Goal: Task Accomplishment & Management: Complete application form

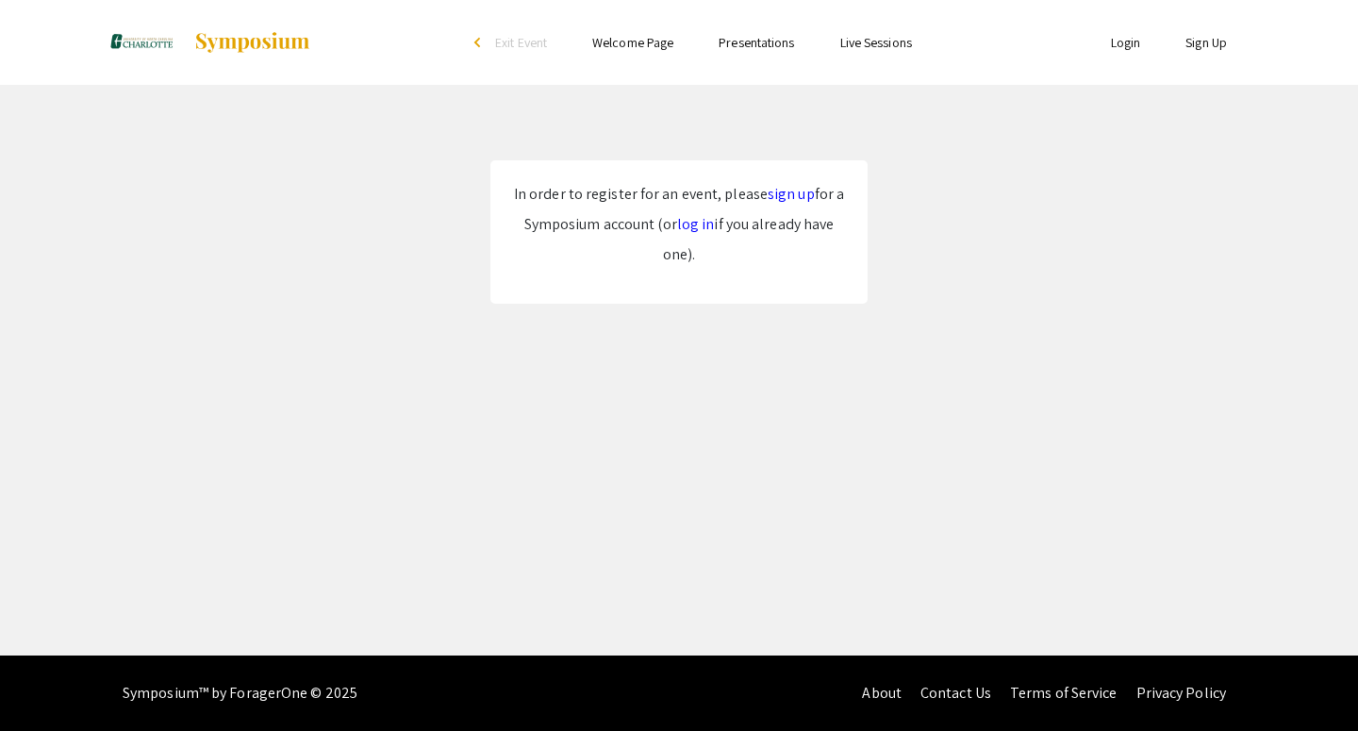
click at [778, 197] on link "sign up" at bounding box center [791, 194] width 47 height 20
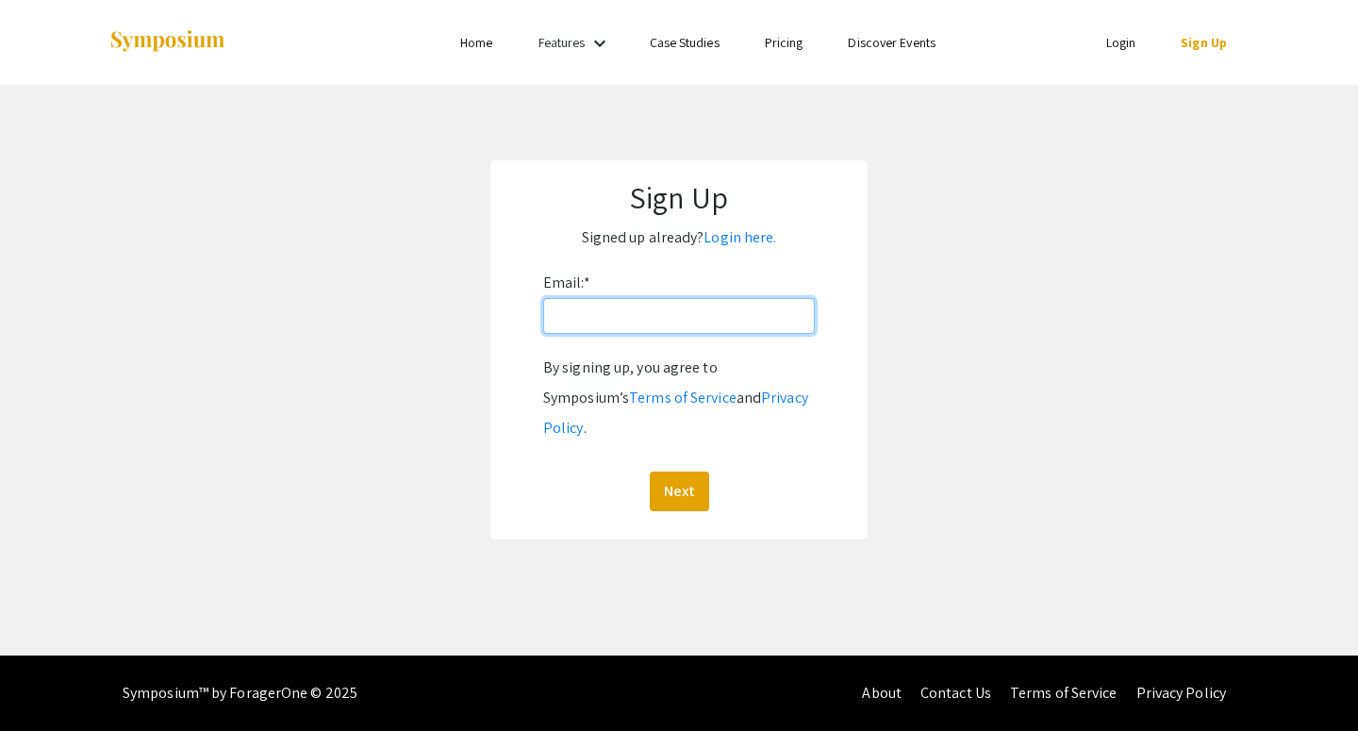
click at [622, 330] on input "Email: *" at bounding box center [679, 316] width 272 height 36
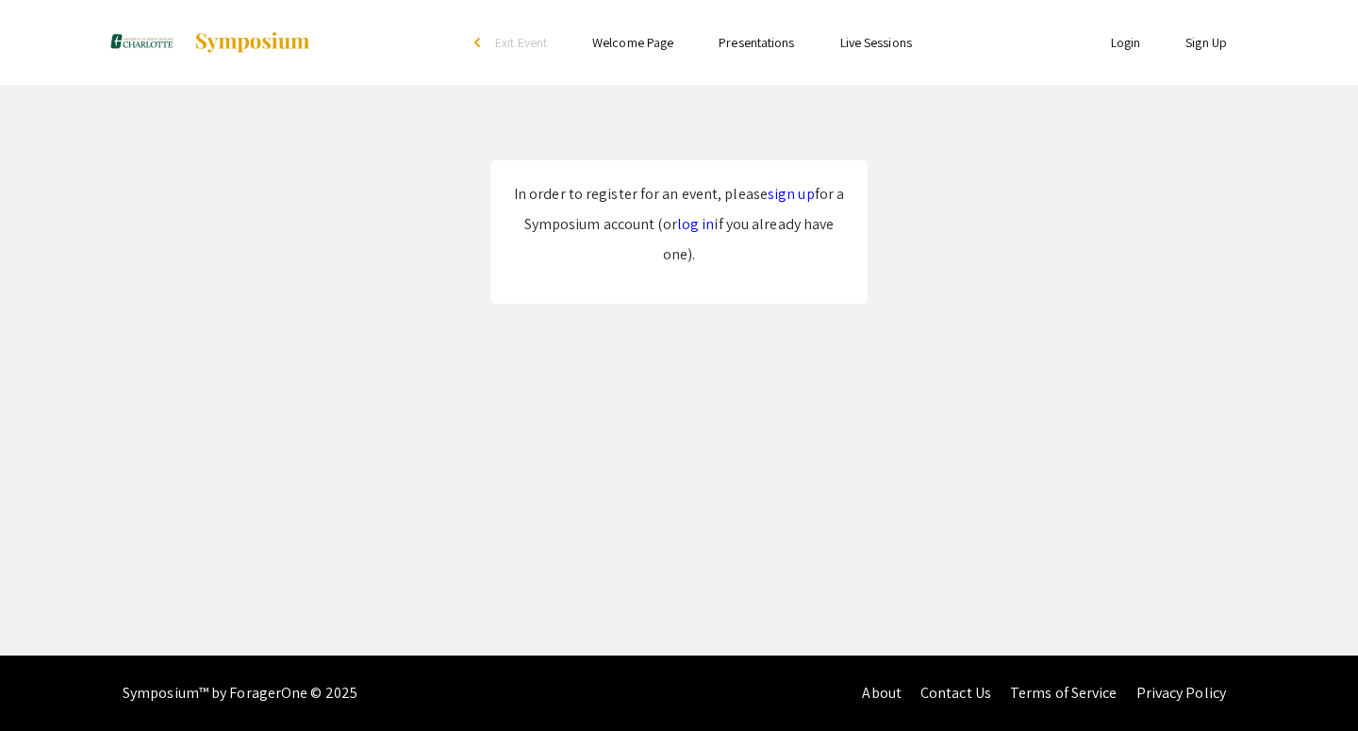
click at [774, 188] on link "sign up" at bounding box center [791, 194] width 47 height 20
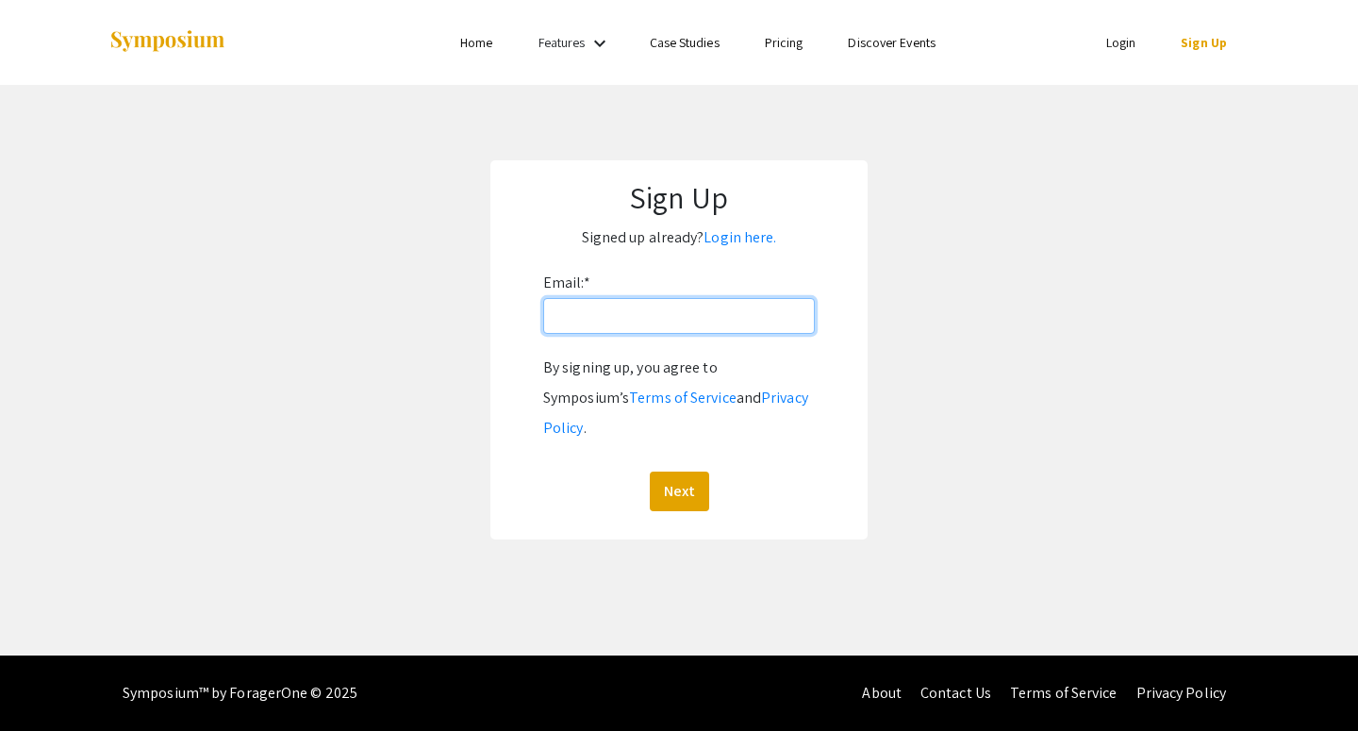
click at [613, 312] on input "Email: *" at bounding box center [679, 316] width 272 height 36
type input "[EMAIL_ADDRESS][DOMAIN_NAME]"
click at [682, 472] on button "Next" at bounding box center [679, 492] width 59 height 40
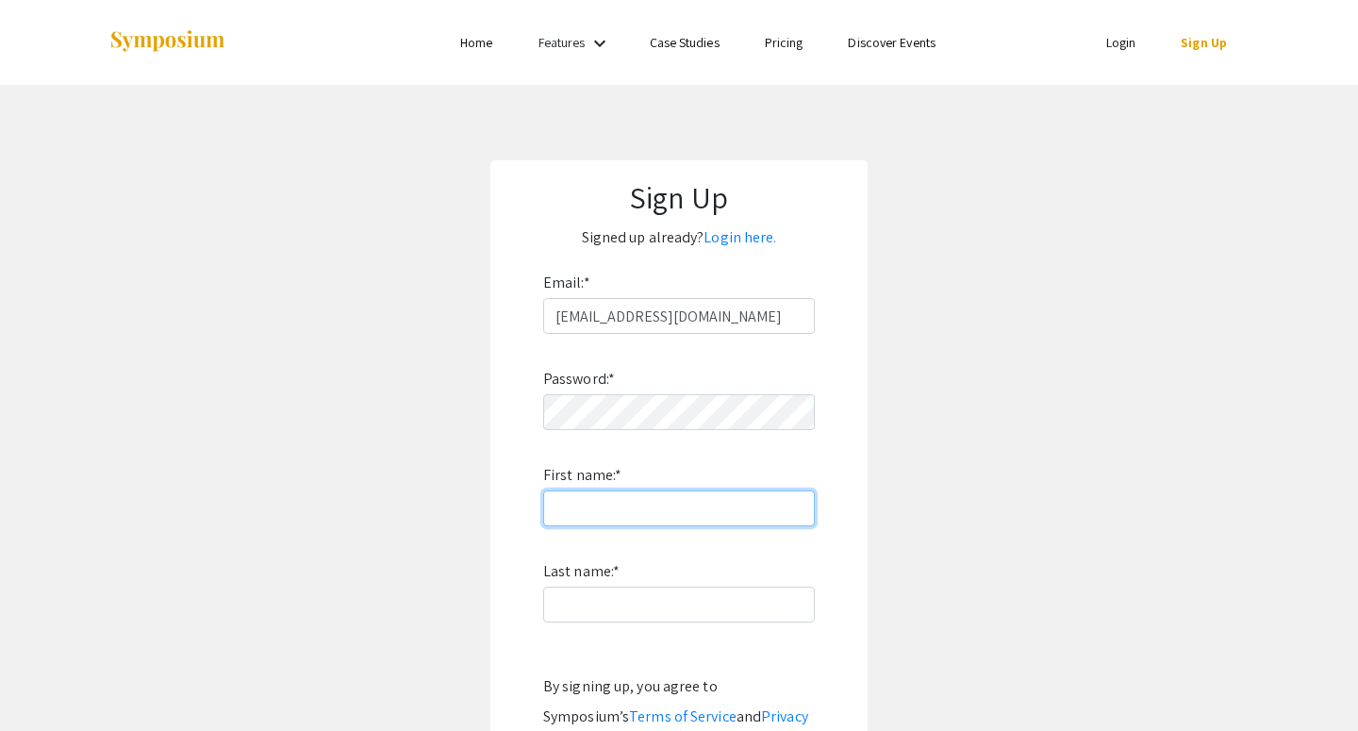
click at [598, 506] on input "First name: *" at bounding box center [679, 509] width 272 height 36
type input "[GEOGRAPHIC_DATA]"
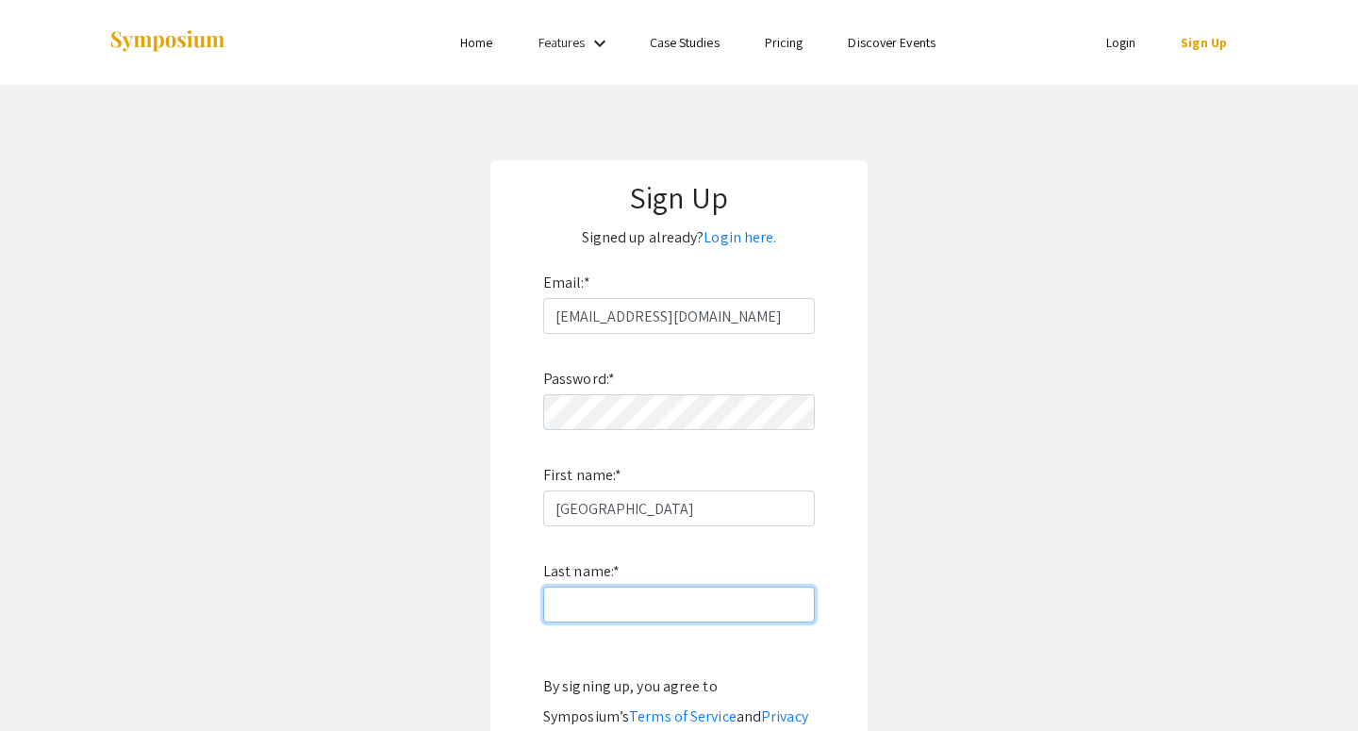
type input "[PERSON_NAME]"
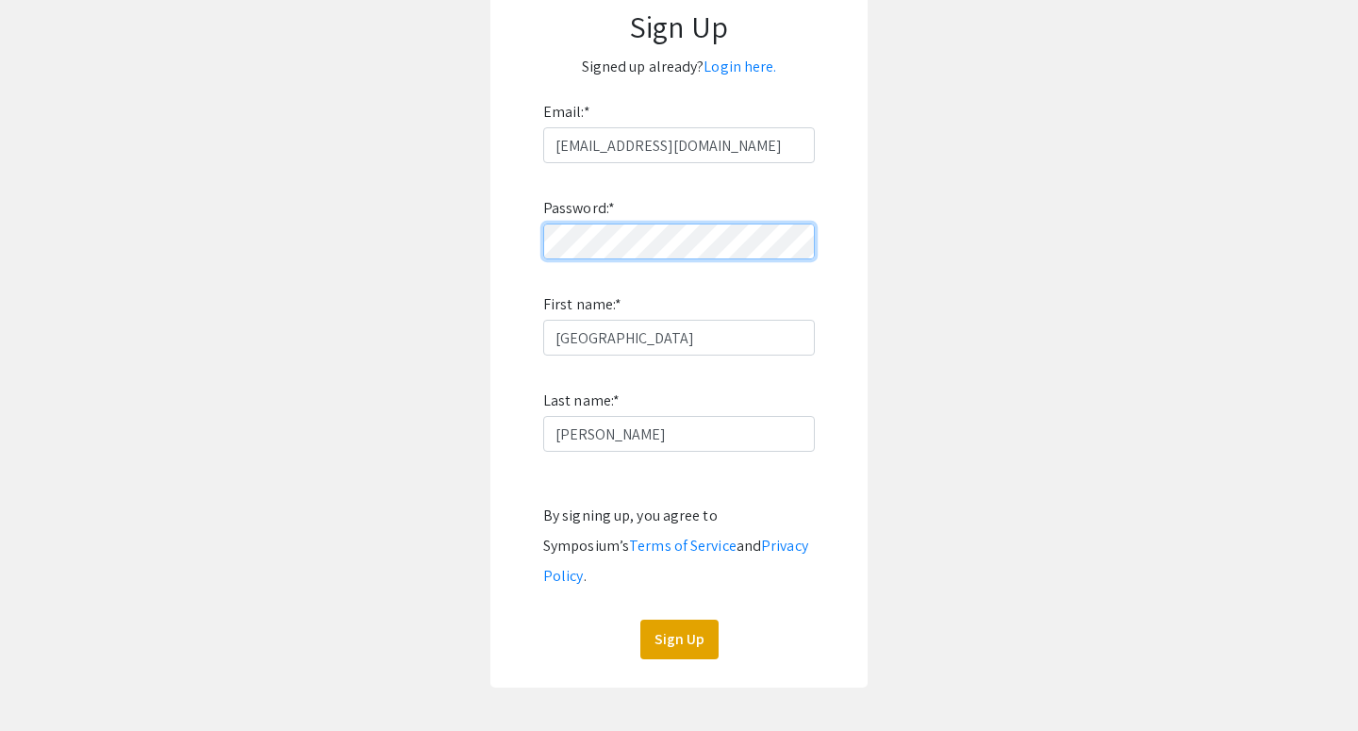
scroll to position [174, 0]
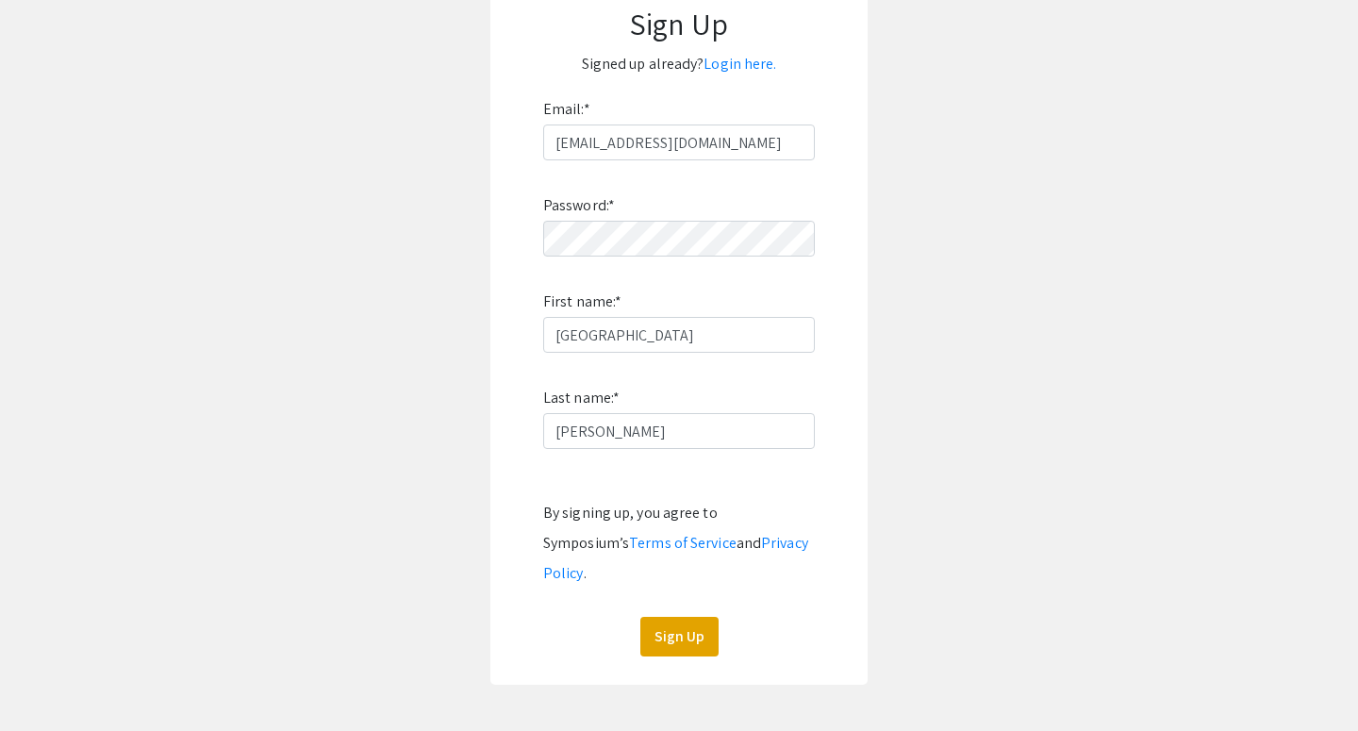
click at [676, 626] on div "Sign Up Signed up already? Login here. Email: * mlee197@charlotte.edu Password:…" at bounding box center [679, 336] width 377 height 698
click at [669, 618] on button "Sign Up" at bounding box center [680, 637] width 78 height 40
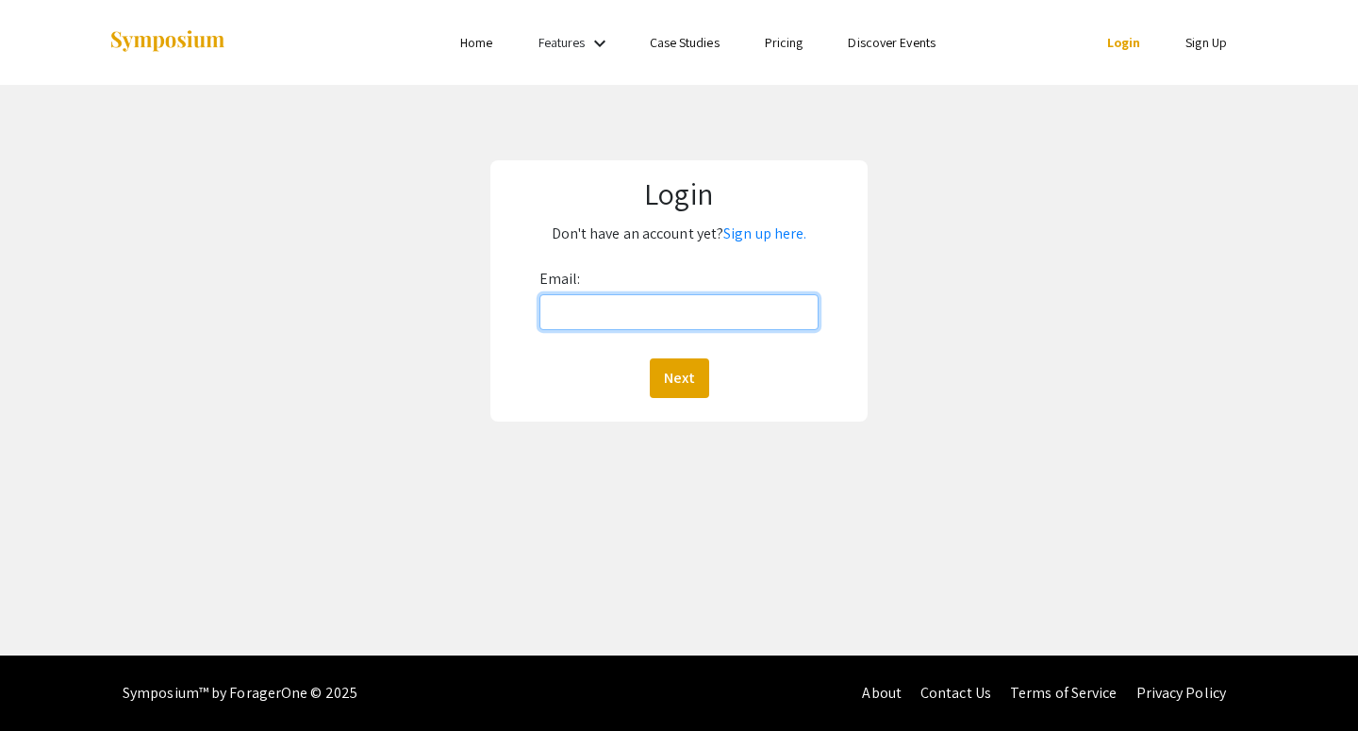
click at [612, 312] on input "Email:" at bounding box center [680, 312] width 280 height 36
type input "[EMAIL_ADDRESS][DOMAIN_NAME]"
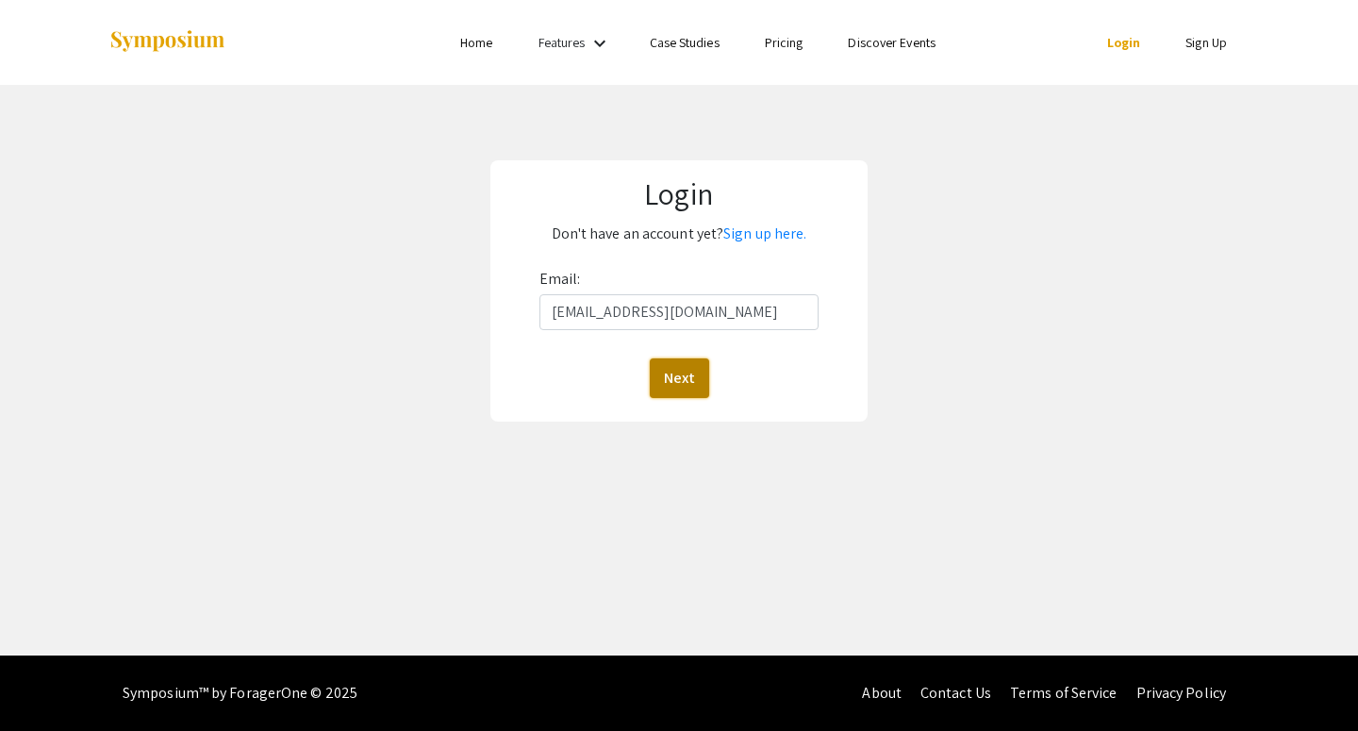
click at [683, 377] on button "Next" at bounding box center [679, 378] width 59 height 40
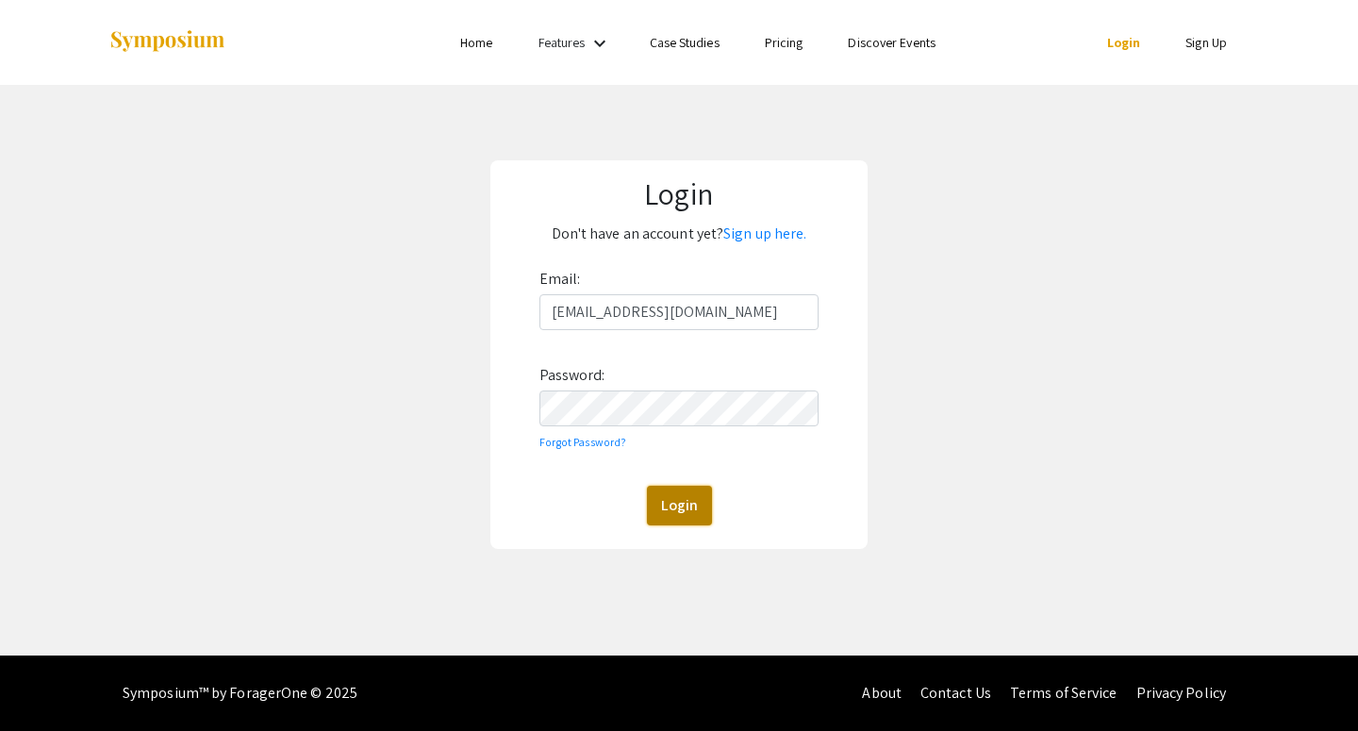
click at [679, 505] on button "Login" at bounding box center [679, 506] width 65 height 40
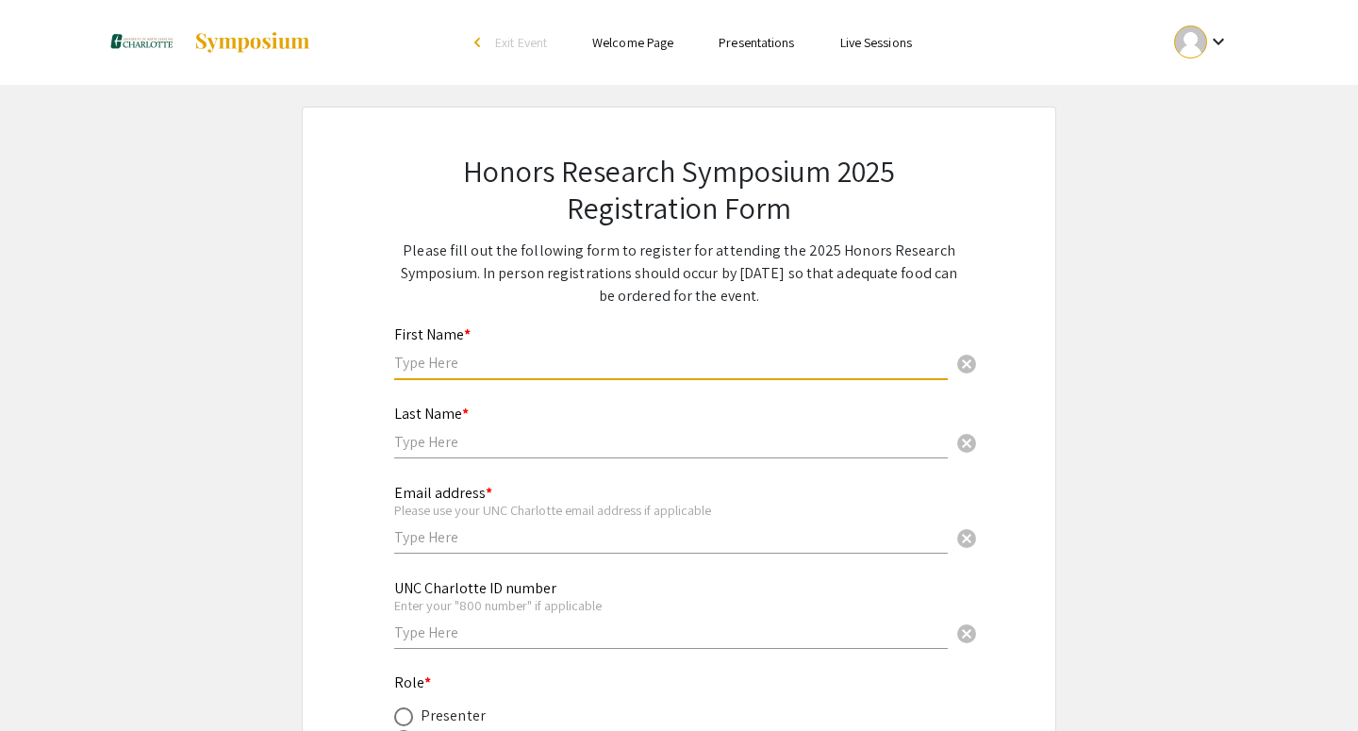
click at [436, 359] on input "text" at bounding box center [671, 363] width 554 height 20
type input "[GEOGRAPHIC_DATA]"
type input "[PERSON_NAME]"
type input "[PHONE_NUMBER]"
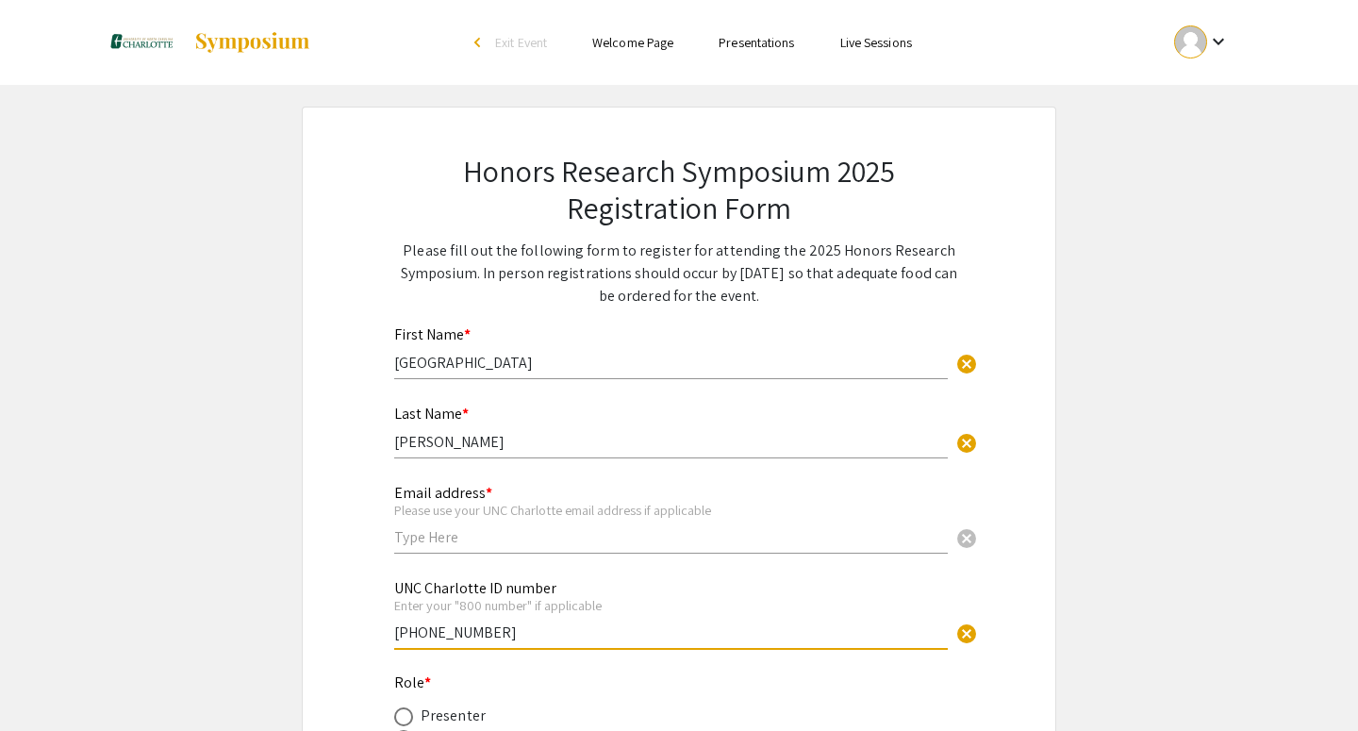
drag, startPoint x: 515, startPoint y: 639, endPoint x: 359, endPoint y: 628, distance: 156.0
click at [359, 628] on div "Honors Research Symposium 2025 Registration Form Please fill out the following …" at bounding box center [679, 605] width 660 height 995
drag, startPoint x: 469, startPoint y: 639, endPoint x: 324, endPoint y: 638, distance: 145.3
click at [324, 638] on div "Honors Research Symposium 2025 Registration Form Please fill out the following …" at bounding box center [679, 605] width 755 height 997
type input "801349373"
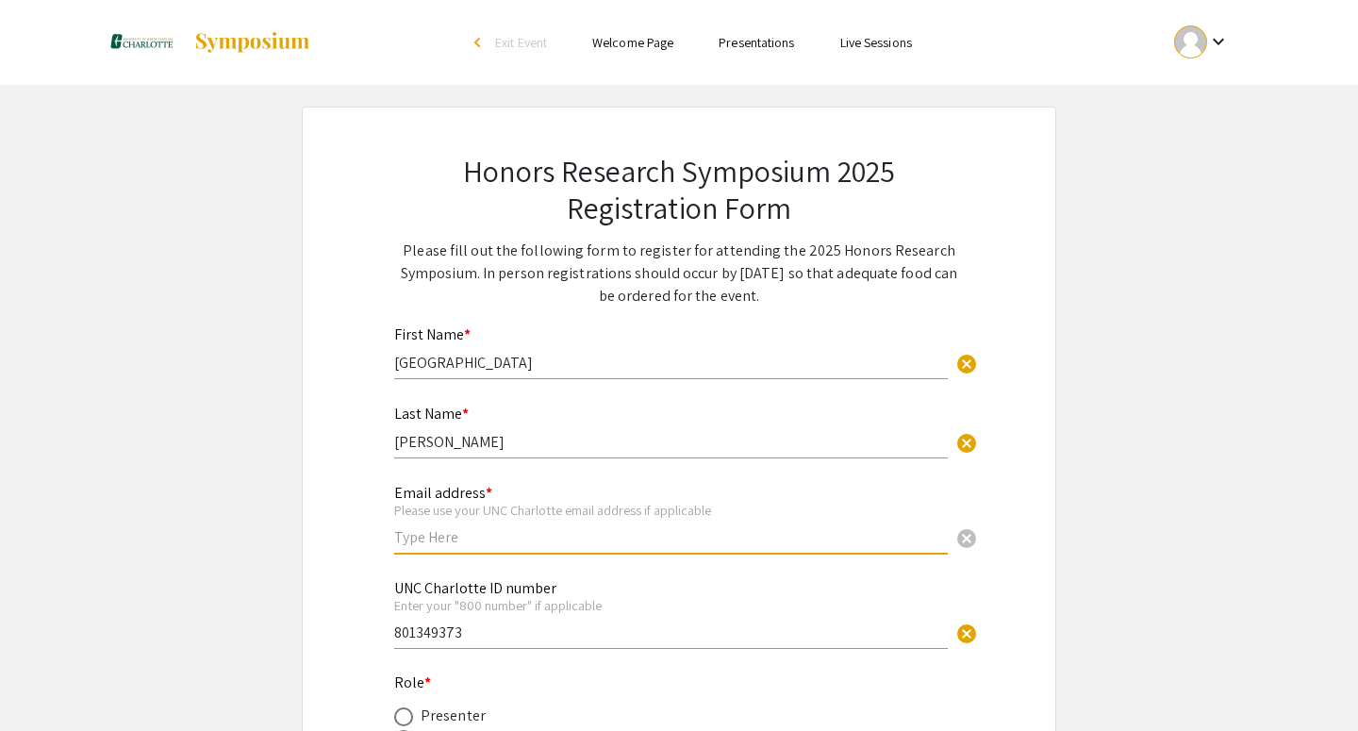
click at [442, 547] on input "text" at bounding box center [671, 537] width 554 height 20
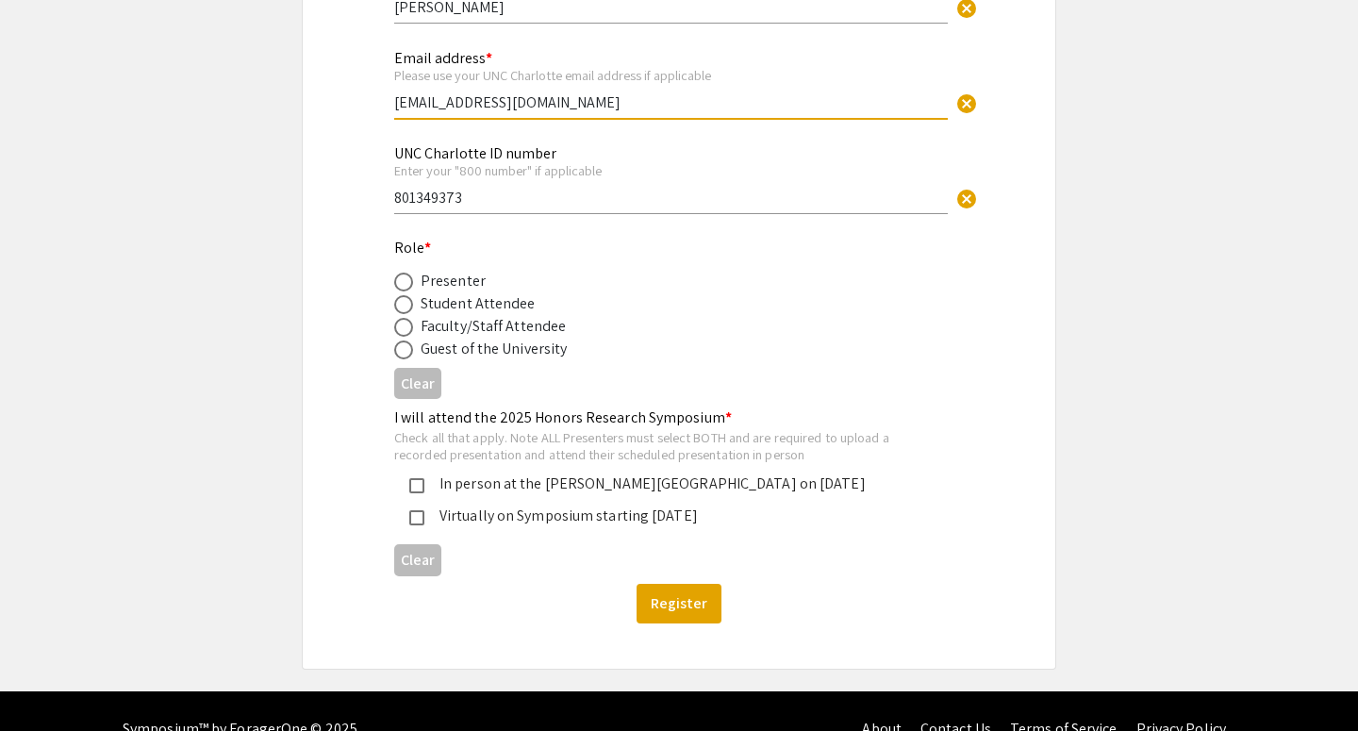
scroll to position [432, 0]
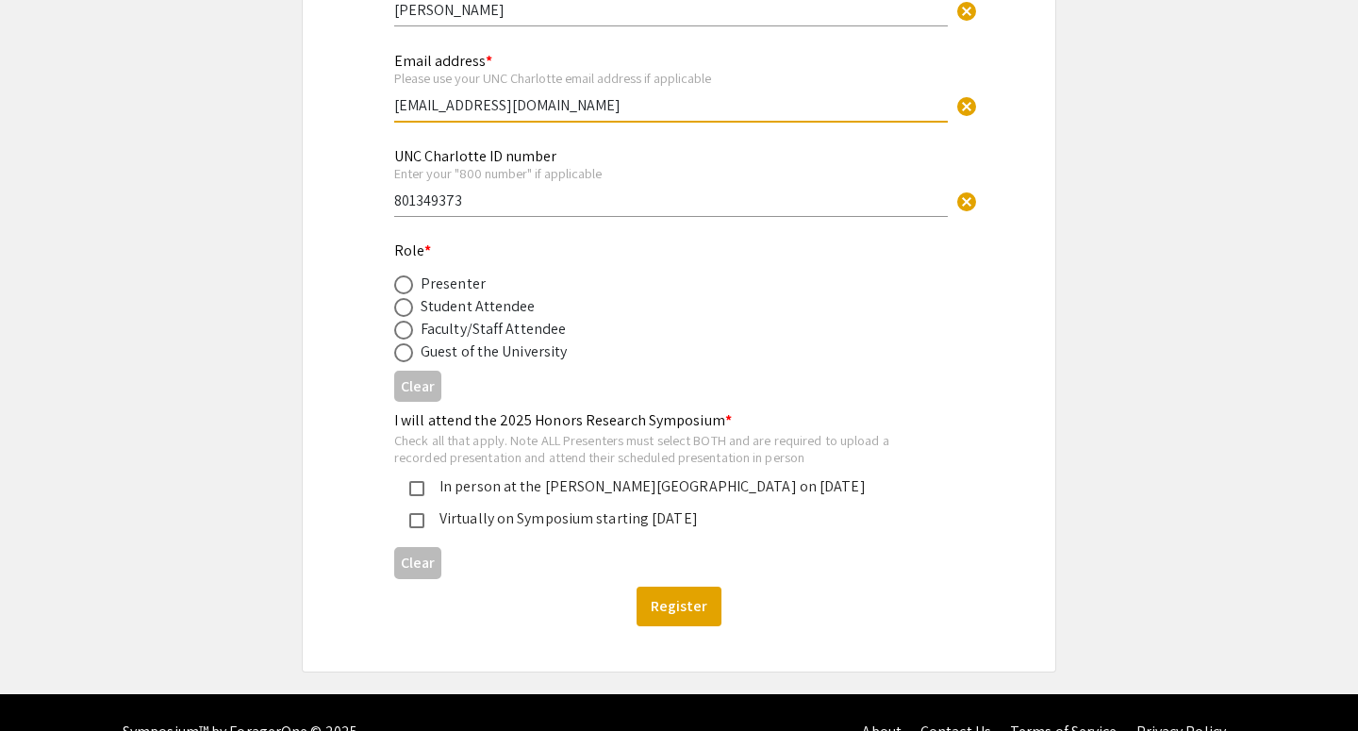
type input "[EMAIL_ADDRESS][DOMAIN_NAME]"
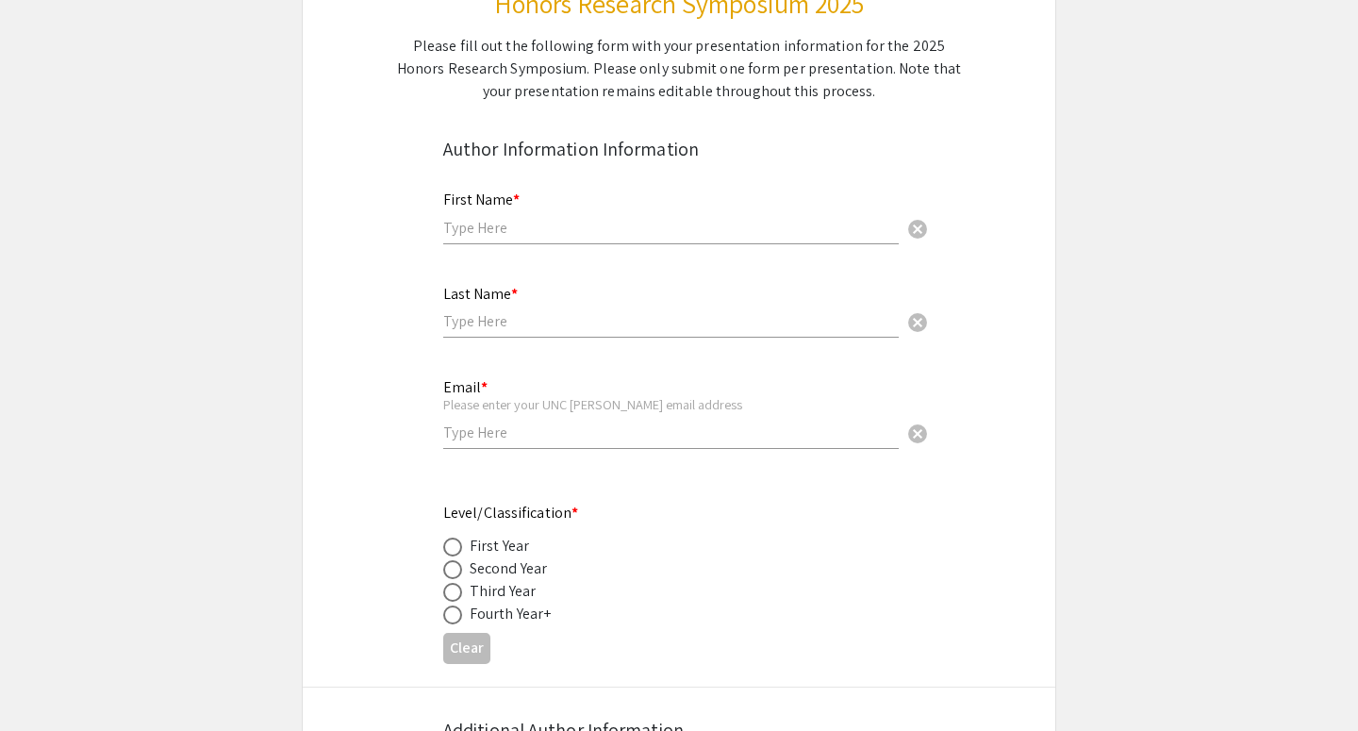
scroll to position [272, 0]
click at [462, 228] on input "text" at bounding box center [671, 227] width 456 height 20
type input "[GEOGRAPHIC_DATA]"
type input "[PERSON_NAME]"
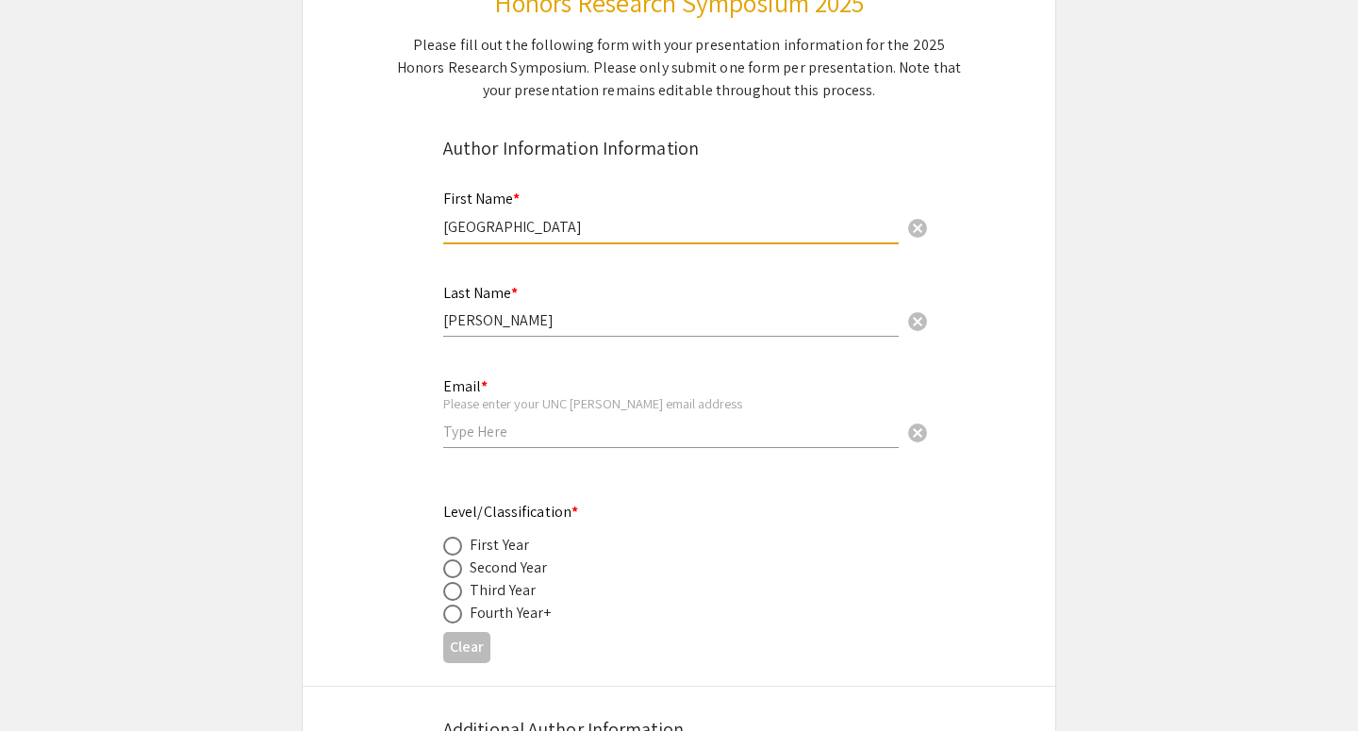
type input "mlee197@uncc.edu"
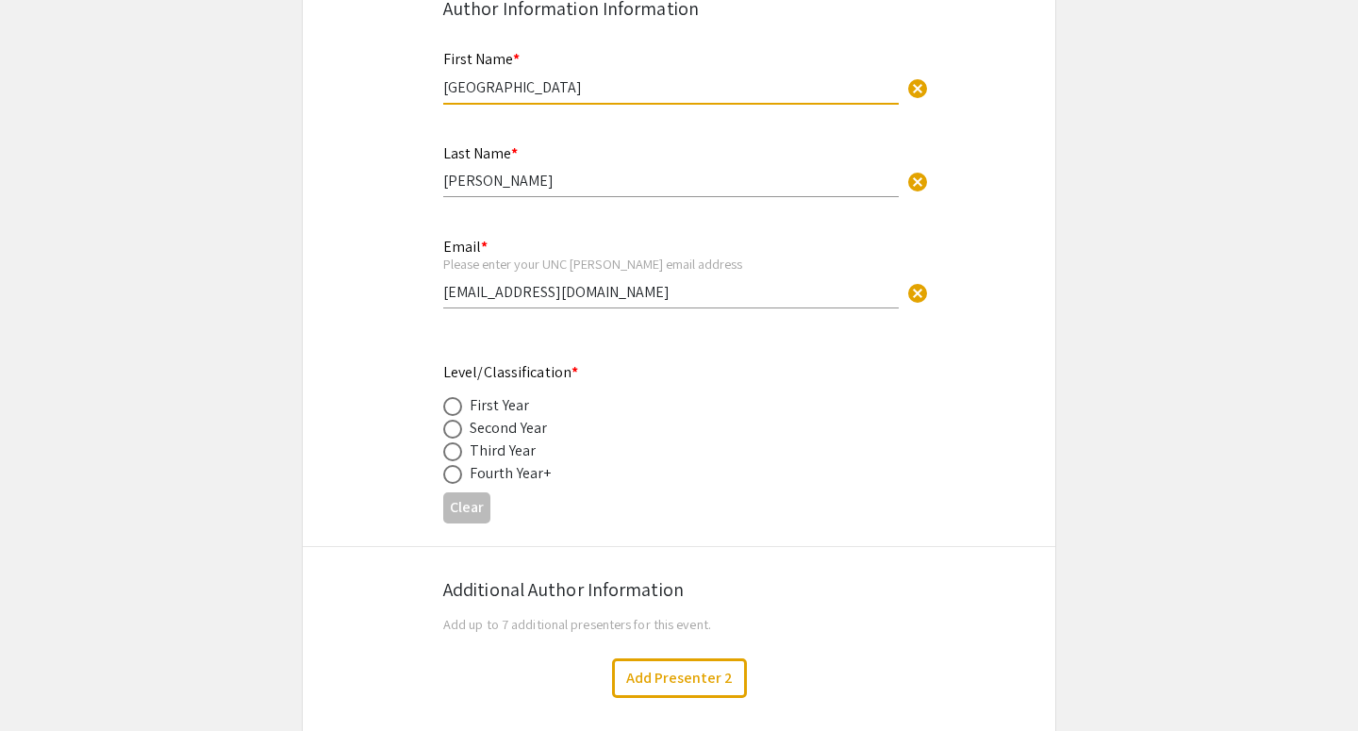
scroll to position [446, 0]
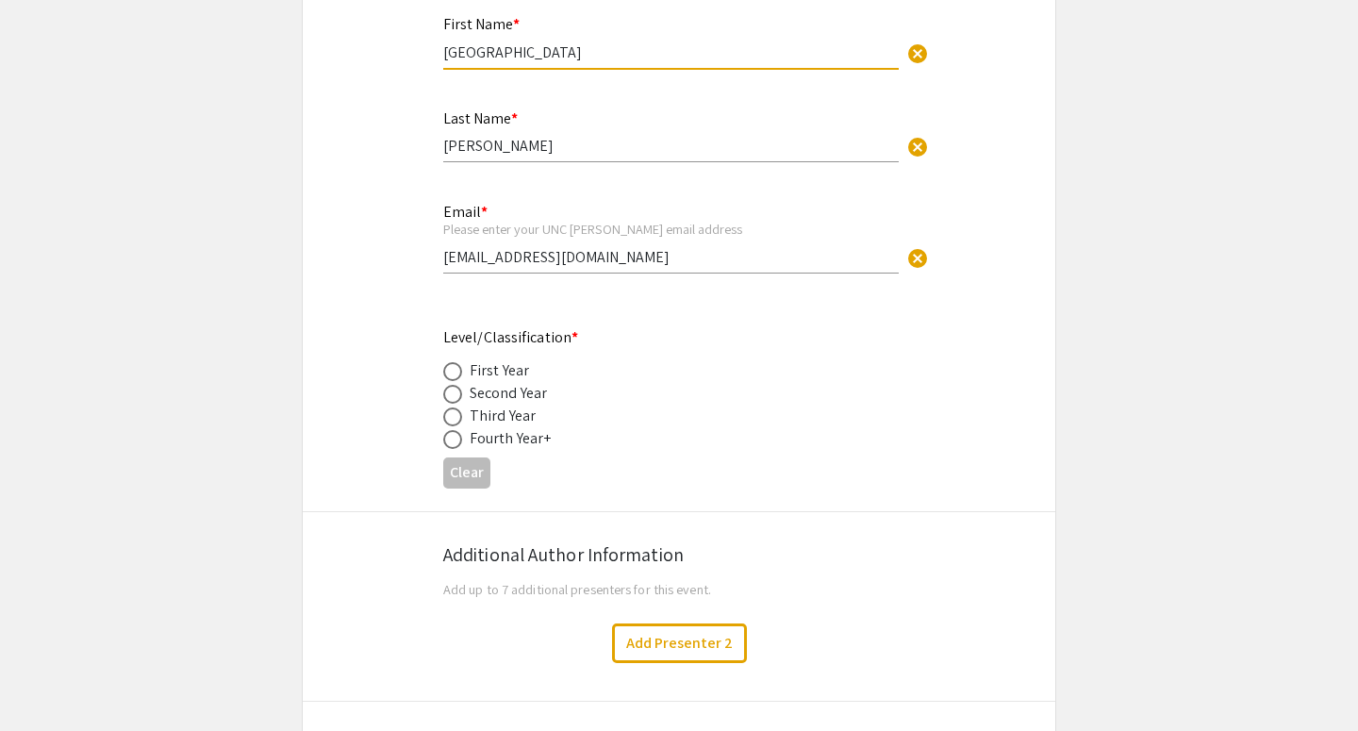
click at [460, 441] on span at bounding box center [452, 439] width 19 height 19
click at [460, 441] on input "radio" at bounding box center [452, 439] width 19 height 19
radio input "true"
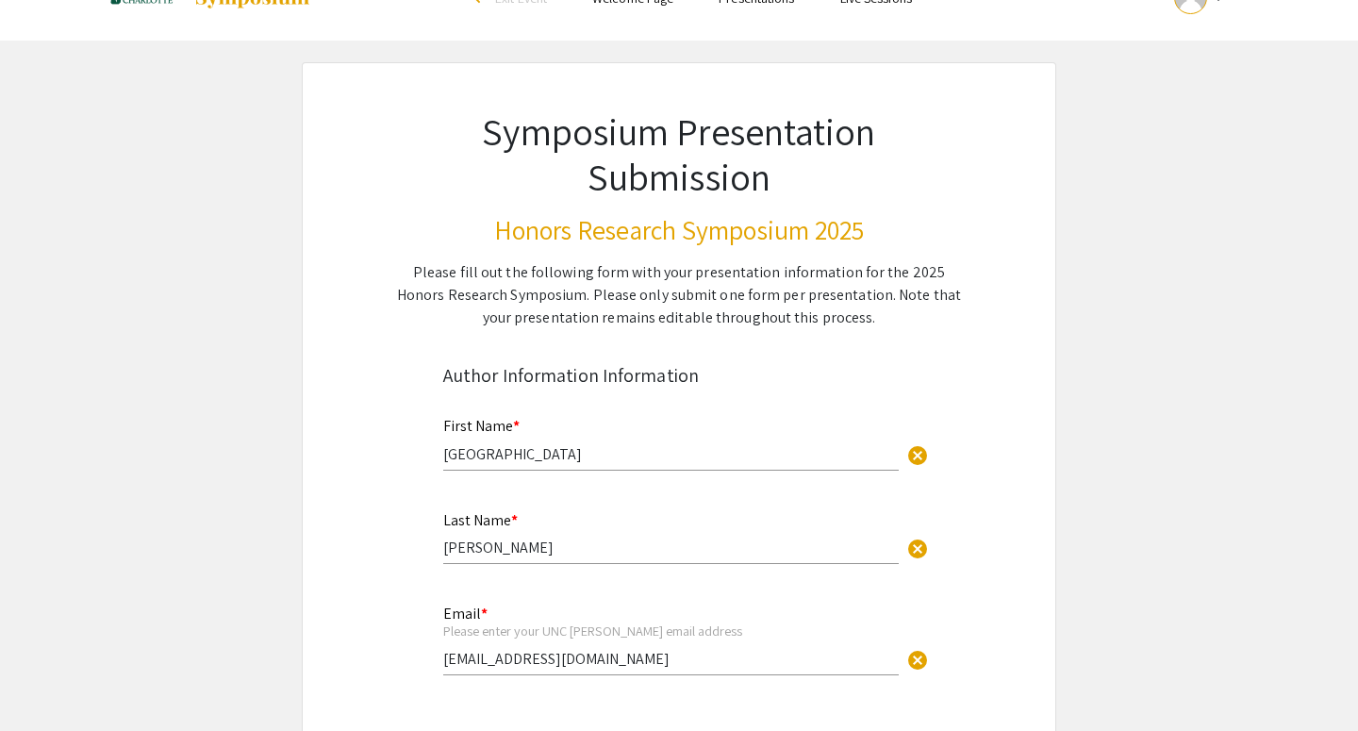
scroll to position [0, 0]
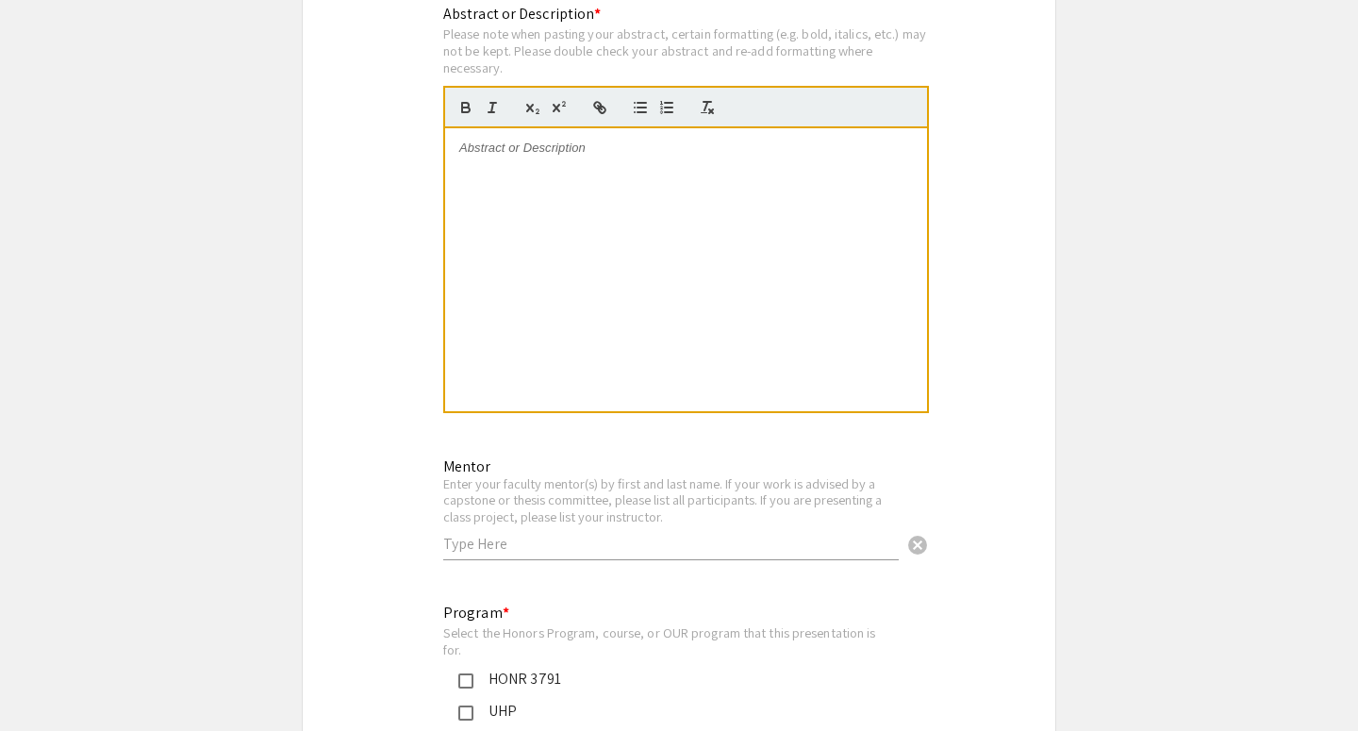
scroll to position [1517, 0]
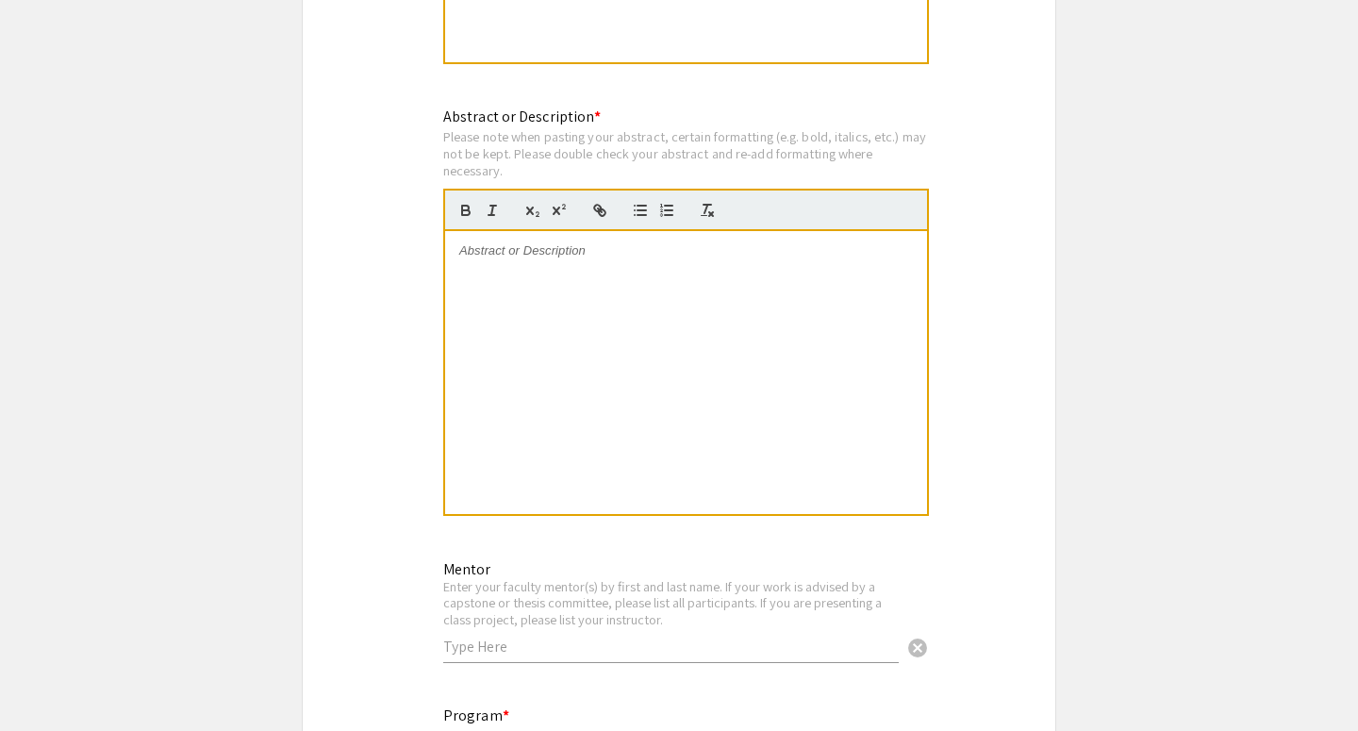
click at [514, 303] on div at bounding box center [686, 372] width 482 height 283
drag, startPoint x: 541, startPoint y: 255, endPoint x: 438, endPoint y: 257, distance: 102.8
click at [437, 257] on div "Abstract or Description * Please note when pasting your abstract, certain forma…" at bounding box center [679, 324] width 500 height 436
click at [372, 230] on div "Symposium Presentation Submission Honors Research Symposium 2025 Please fill ou…" at bounding box center [679, 544] width 755 height 3908
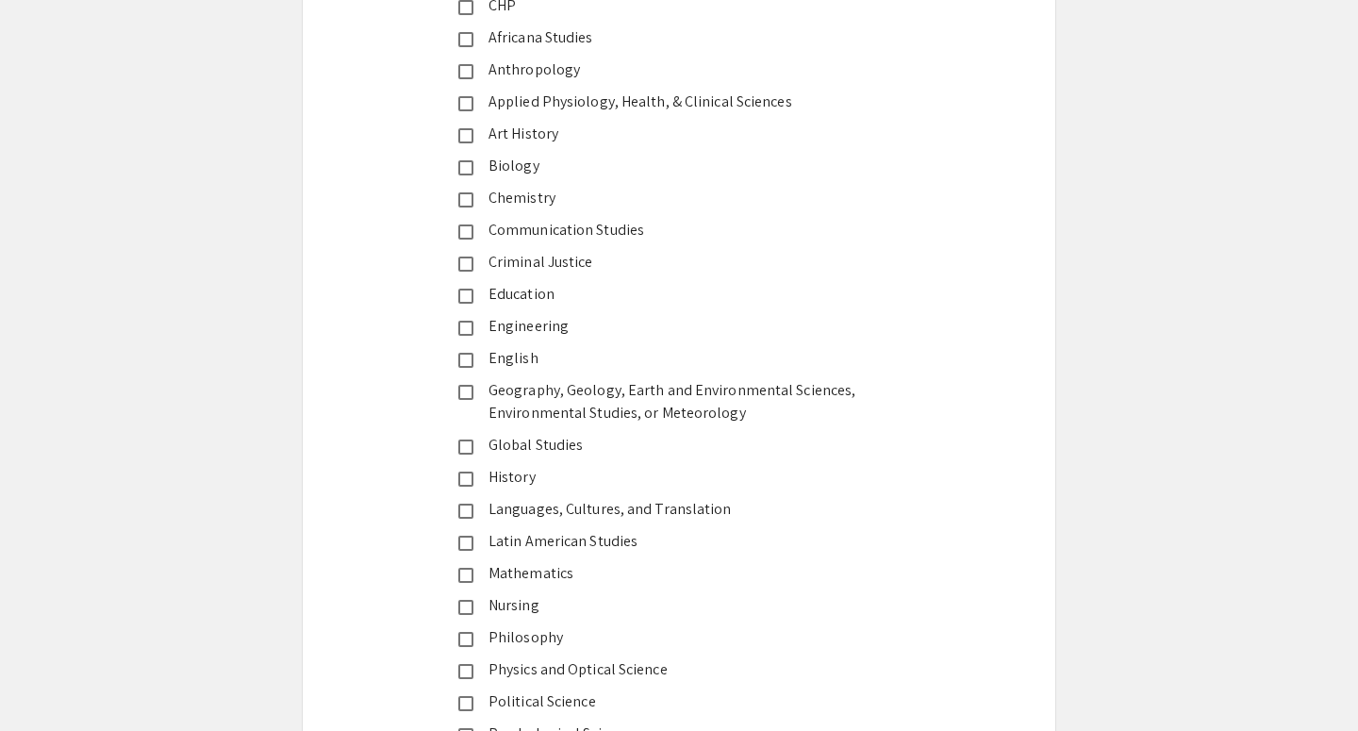
scroll to position [2427, 0]
